Goal: Task Accomplishment & Management: Complete application form

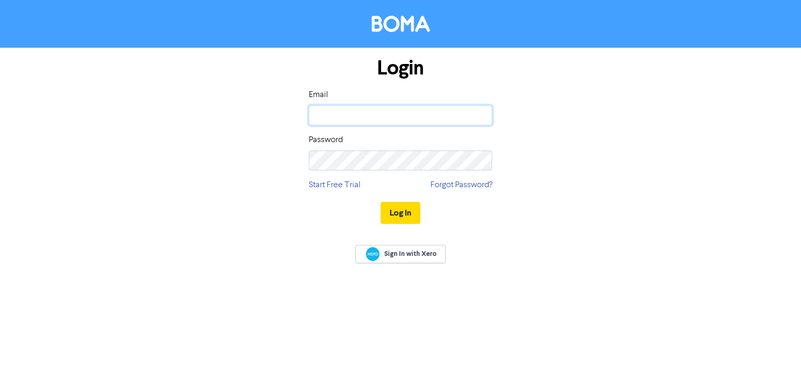
click at [413, 118] on input "email" at bounding box center [401, 115] width 184 height 20
type input "[PERSON_NAME][EMAIL_ADDRESS][DOMAIN_NAME]"
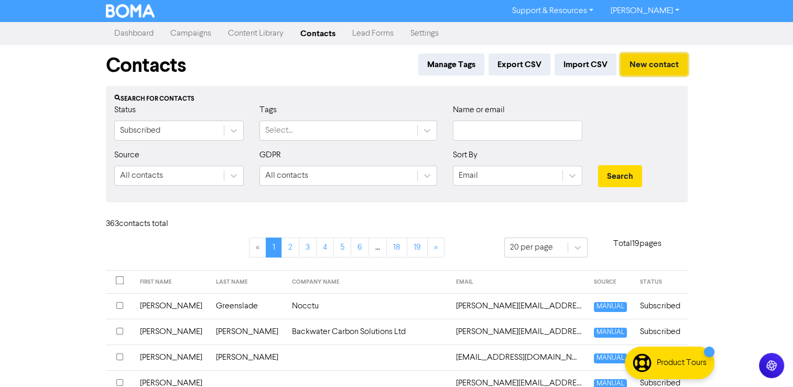
click at [660, 66] on button "New contact" at bounding box center [654, 64] width 67 height 22
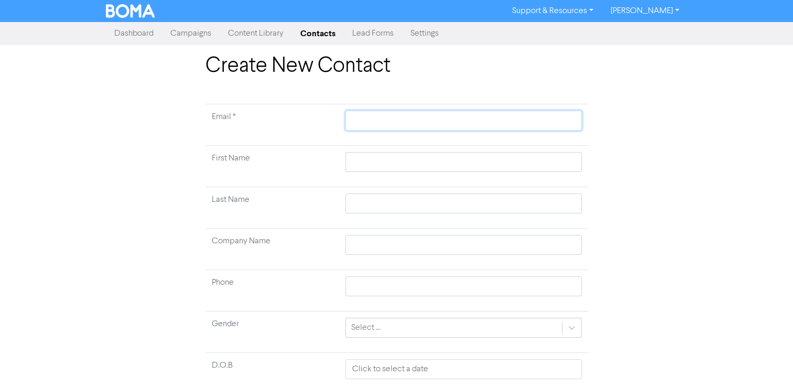
click at [384, 119] on input "text" at bounding box center [464, 121] width 236 height 20
paste input "[PERSON_NAME] [EMAIL_ADDRESS][DOMAIN_NAME]"
type input "[PERSON_NAME] [EMAIL_ADDRESS][DOMAIN_NAME]"
drag, startPoint x: 388, startPoint y: 122, endPoint x: 334, endPoint y: 123, distance: 54.6
click at [334, 123] on tr "Email * [PERSON_NAME] [EMAIL_ADDRESS][DOMAIN_NAME]" at bounding box center [397, 124] width 383 height 41
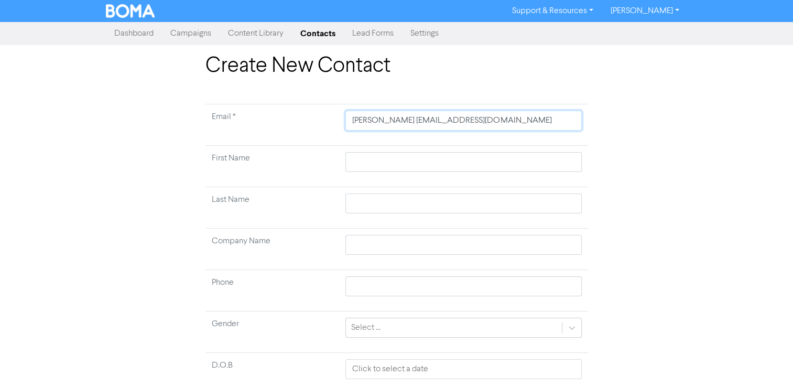
type input "[EMAIL_ADDRESS][DOMAIN_NAME]"
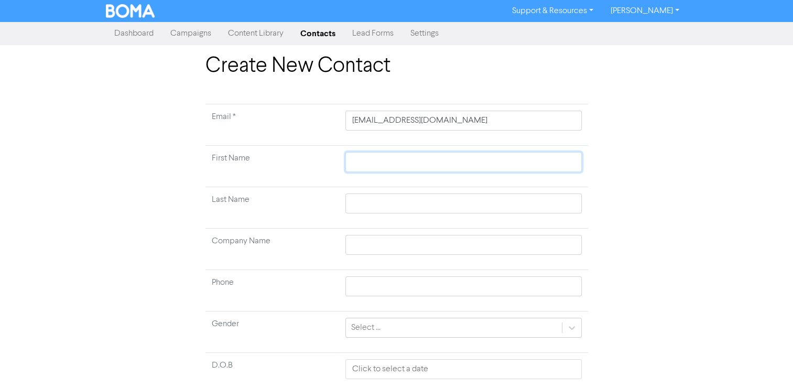
click at [508, 160] on input "text" at bounding box center [464, 162] width 236 height 20
type input "M"
type input "Ma"
type input "Mar"
type input "Mark"
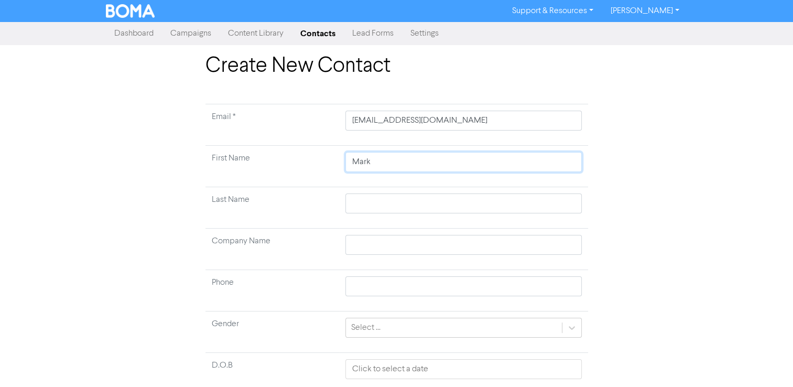
type input "Mark"
click at [555, 199] on input "text" at bounding box center [464, 204] width 236 height 20
type input "D"
type input "Da"
type input "Day"
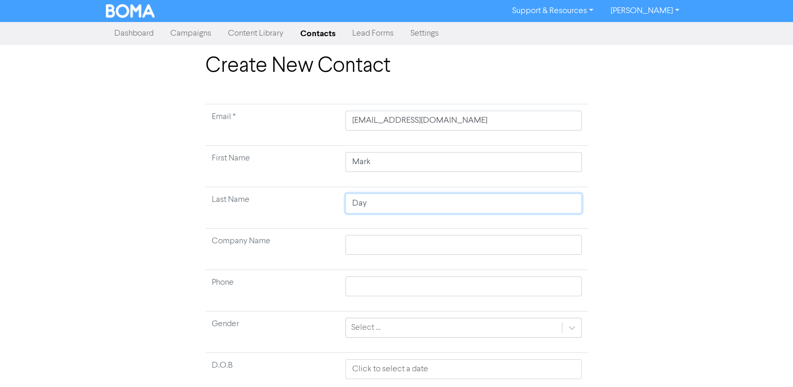
type input "Day"
click at [543, 243] on input "text" at bounding box center [464, 245] width 236 height 20
type input "S"
type input "So"
type input "Som"
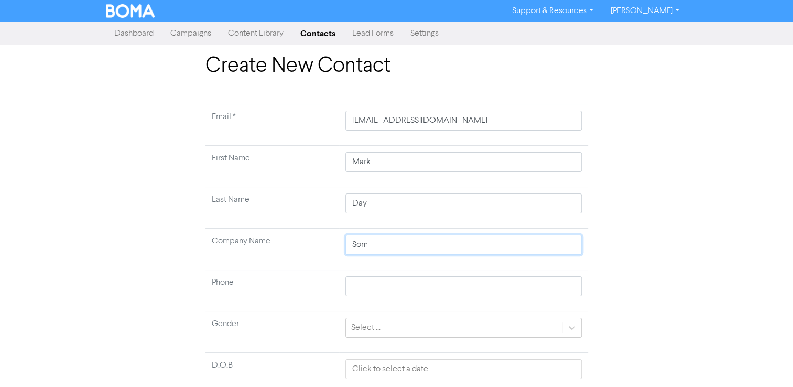
type input "Some"
type input "Somer"
type input "[PERSON_NAME]"
type input "Somerse"
type input "[GEOGRAPHIC_DATA]"
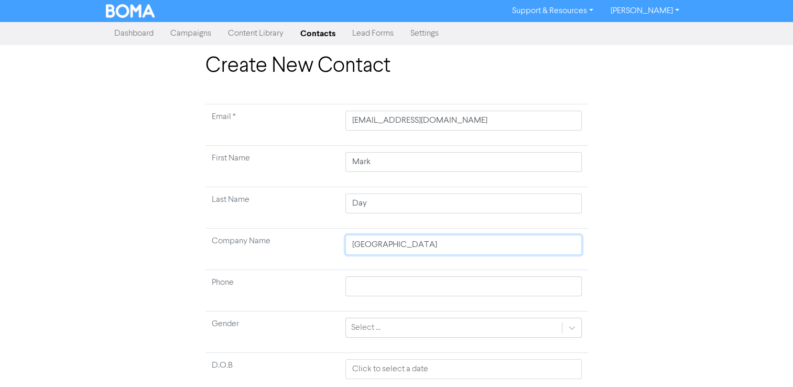
type input "[GEOGRAPHIC_DATA]"
type input "Somerset S"
type input "Somerset So"
type input "Somerset Sol"
type input "Somerset Sold"
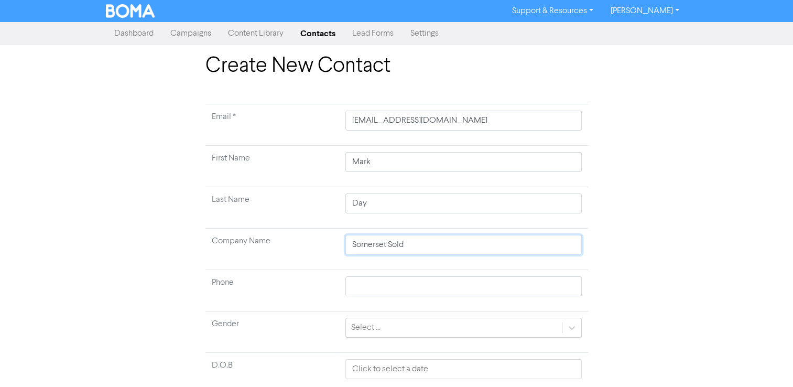
type input "Somerset Solde"
type input "Somerset Solder"
type input "Somerset Solders"
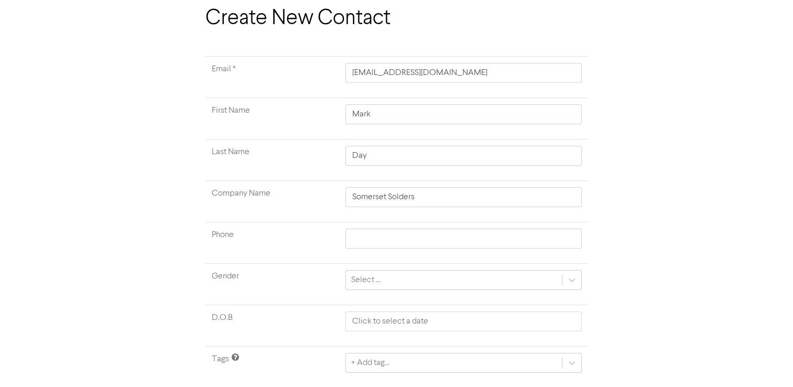
scroll to position [77, 0]
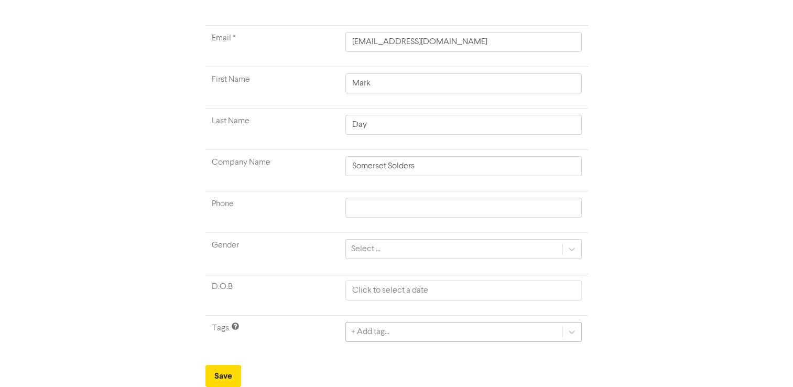
click at [491, 331] on div "+ Add tag..." at bounding box center [464, 332] width 236 height 20
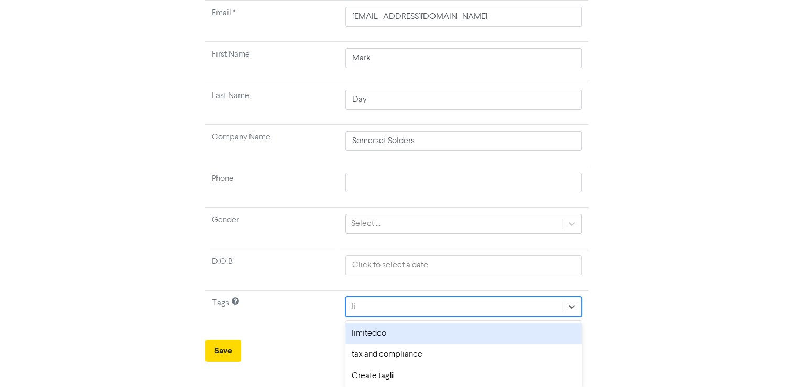
scroll to position [83, 0]
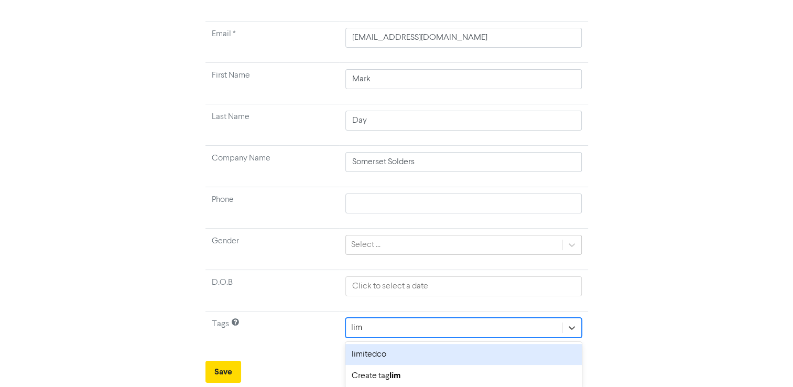
type input "limi"
click at [379, 350] on div "limitedco" at bounding box center [464, 354] width 236 height 21
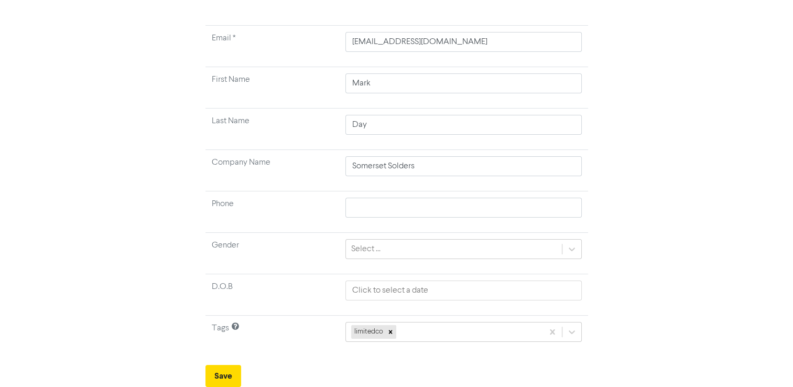
scroll to position [77, 0]
click at [224, 374] on button "Save" at bounding box center [224, 378] width 36 height 22
